Goal: Information Seeking & Learning: Learn about a topic

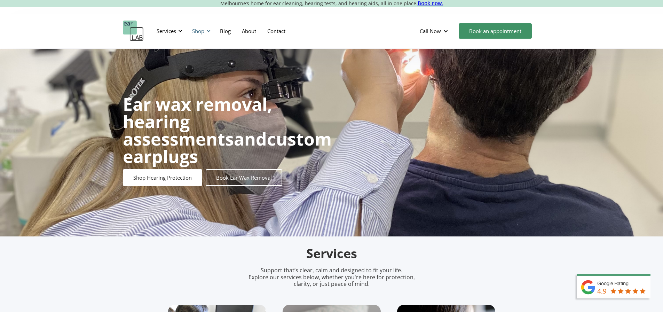
click at [204, 30] on div "Shop" at bounding box center [198, 31] width 12 height 7
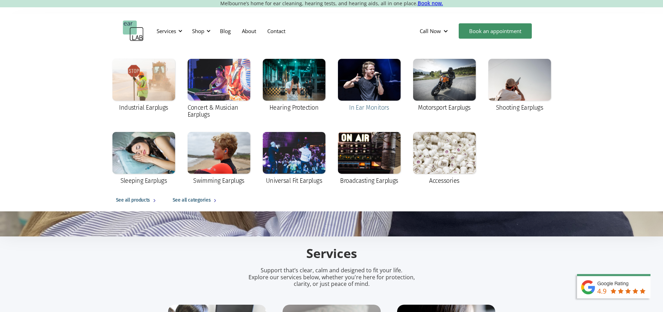
click at [379, 79] on div at bounding box center [369, 80] width 63 height 42
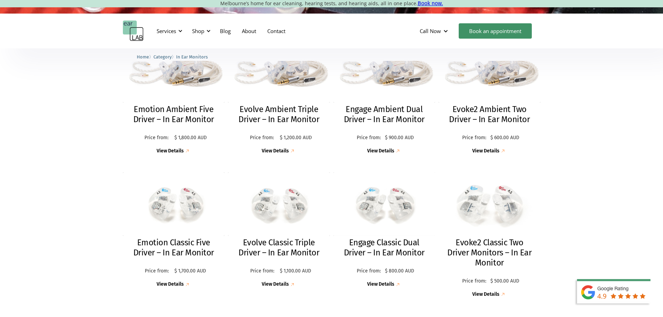
scroll to position [244, 0]
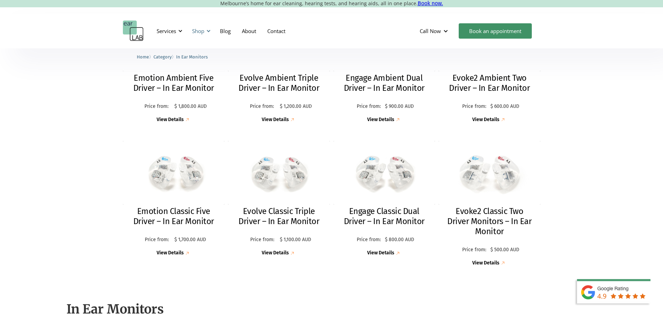
click at [208, 33] on div at bounding box center [208, 31] width 5 height 5
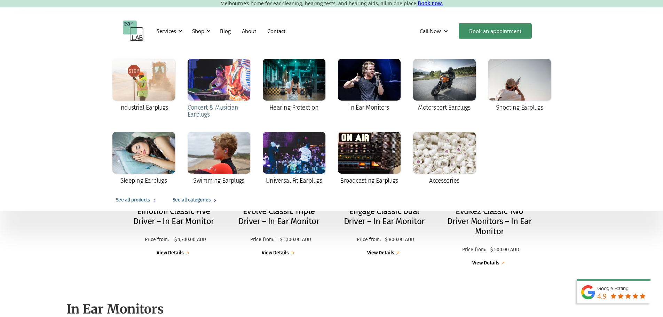
click at [231, 88] on div at bounding box center [219, 80] width 63 height 42
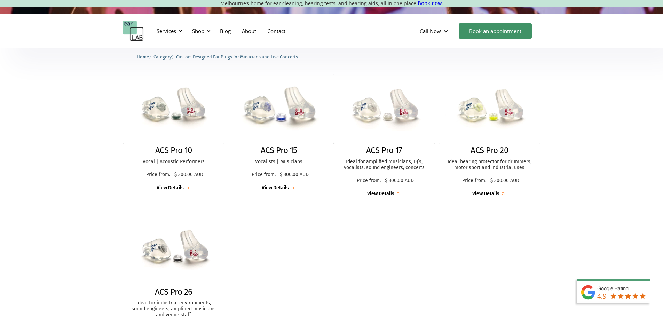
scroll to position [174, 0]
click at [395, 122] on img at bounding box center [384, 108] width 112 height 77
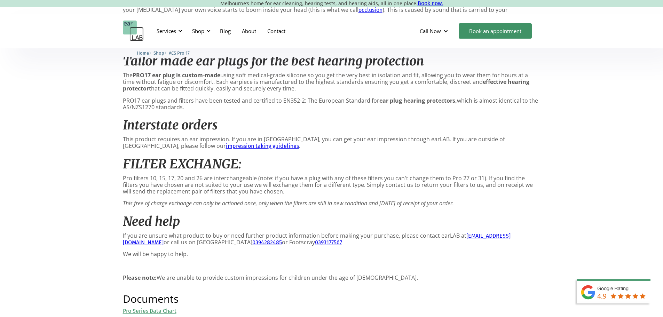
scroll to position [662, 0]
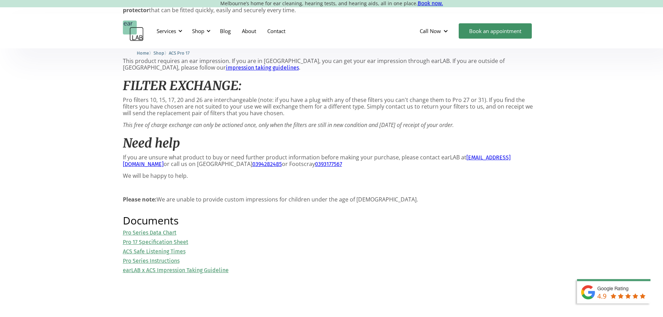
click at [182, 245] on link "Pro 17 Specification Sheet" at bounding box center [155, 242] width 65 height 7
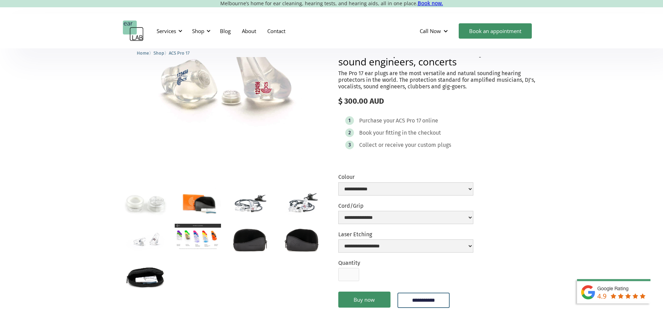
scroll to position [0, 0]
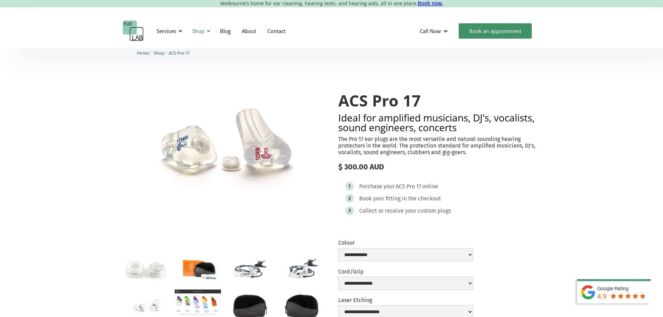
click at [208, 33] on div "Shop" at bounding box center [200, 31] width 25 height 21
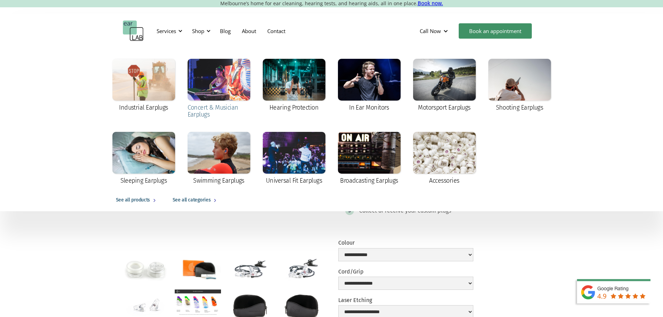
click at [210, 88] on div at bounding box center [219, 80] width 63 height 42
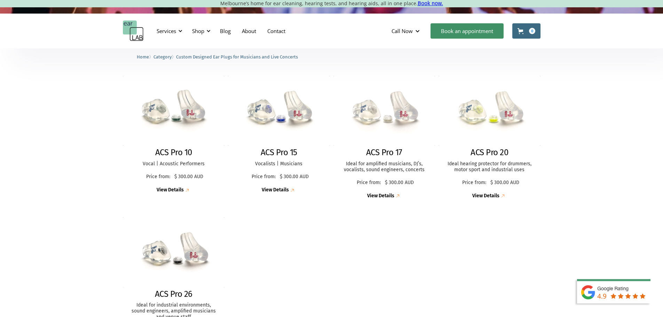
scroll to position [174, 0]
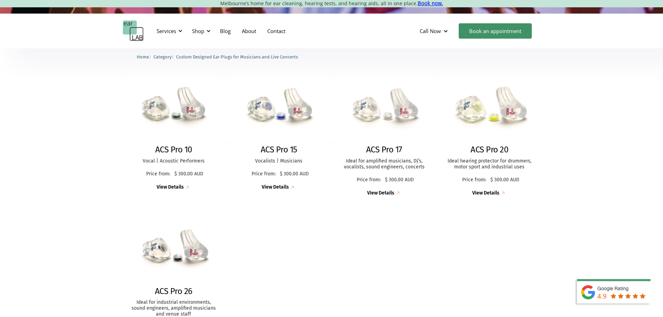
click at [495, 147] on h2 "ACS Pro 20" at bounding box center [490, 150] width 38 height 10
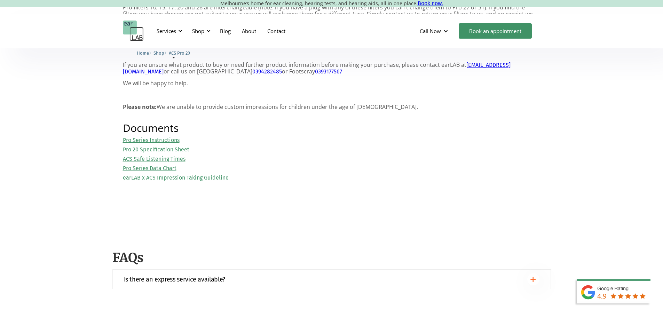
scroll to position [731, 0]
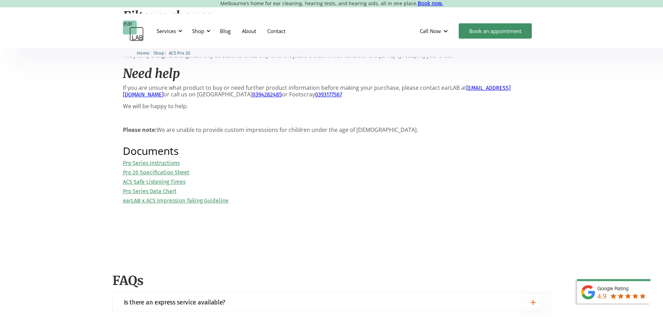
drag, startPoint x: 188, startPoint y: 175, endPoint x: 192, endPoint y: 174, distance: 4.0
click at [188, 175] on link "Pro 20 Specification Sheet" at bounding box center [156, 172] width 67 height 7
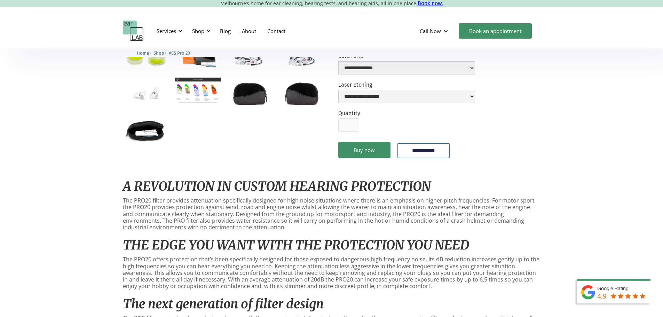
scroll to position [70, 0]
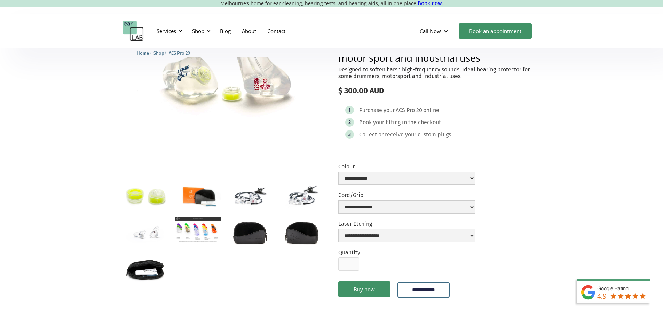
click at [262, 86] on img "open lightbox" at bounding box center [224, 77] width 202 height 139
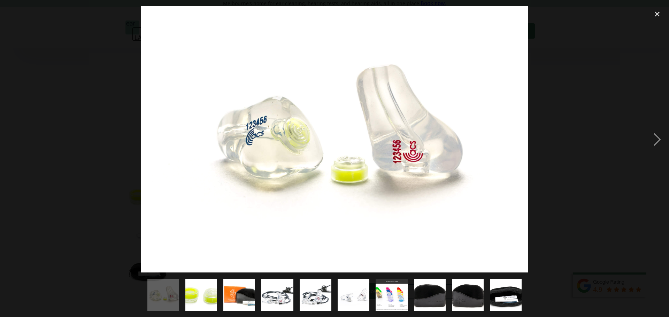
click at [556, 68] on div at bounding box center [334, 139] width 669 height 266
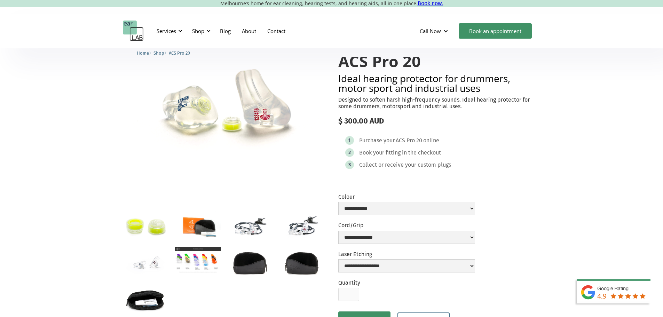
scroll to position [0, 0]
